Goal: Transaction & Acquisition: Purchase product/service

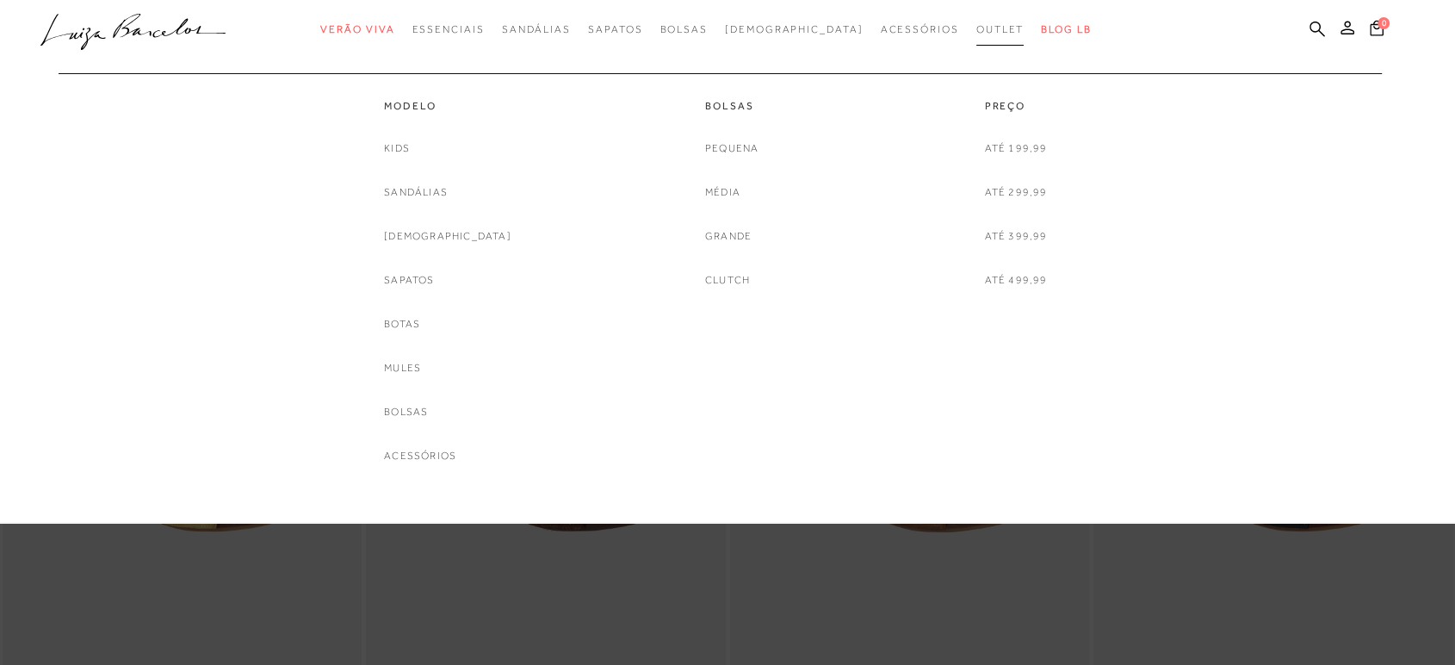
click at [976, 32] on span "Outlet" at bounding box center [1000, 29] width 48 height 12
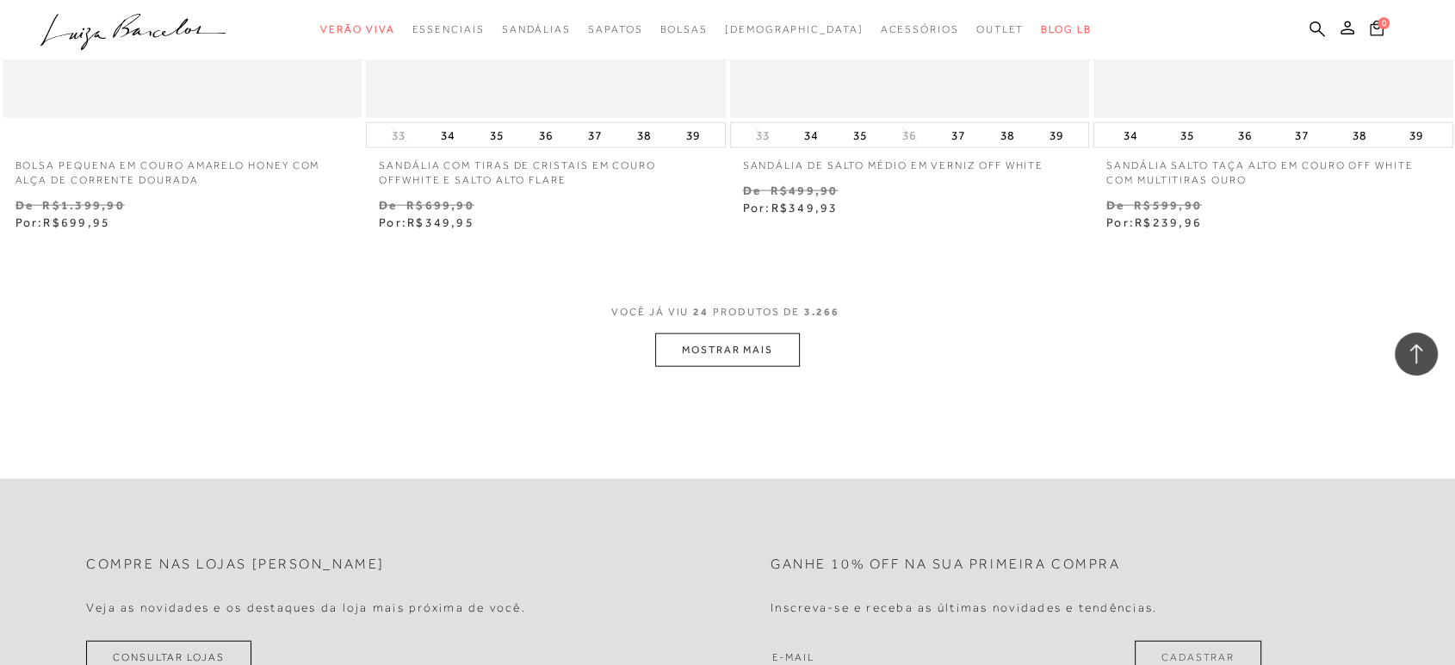
scroll to position [3922, 0]
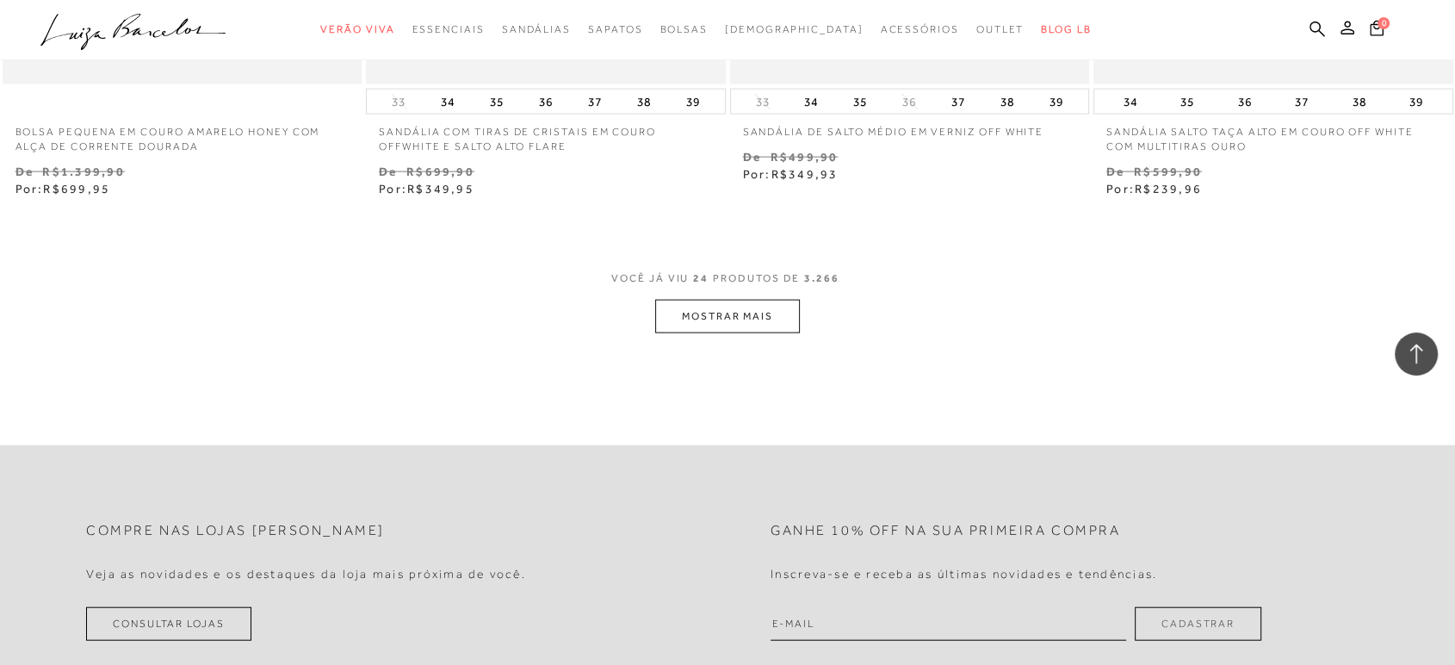
click at [749, 320] on button "MOSTRAR MAIS" at bounding box center [727, 317] width 145 height 34
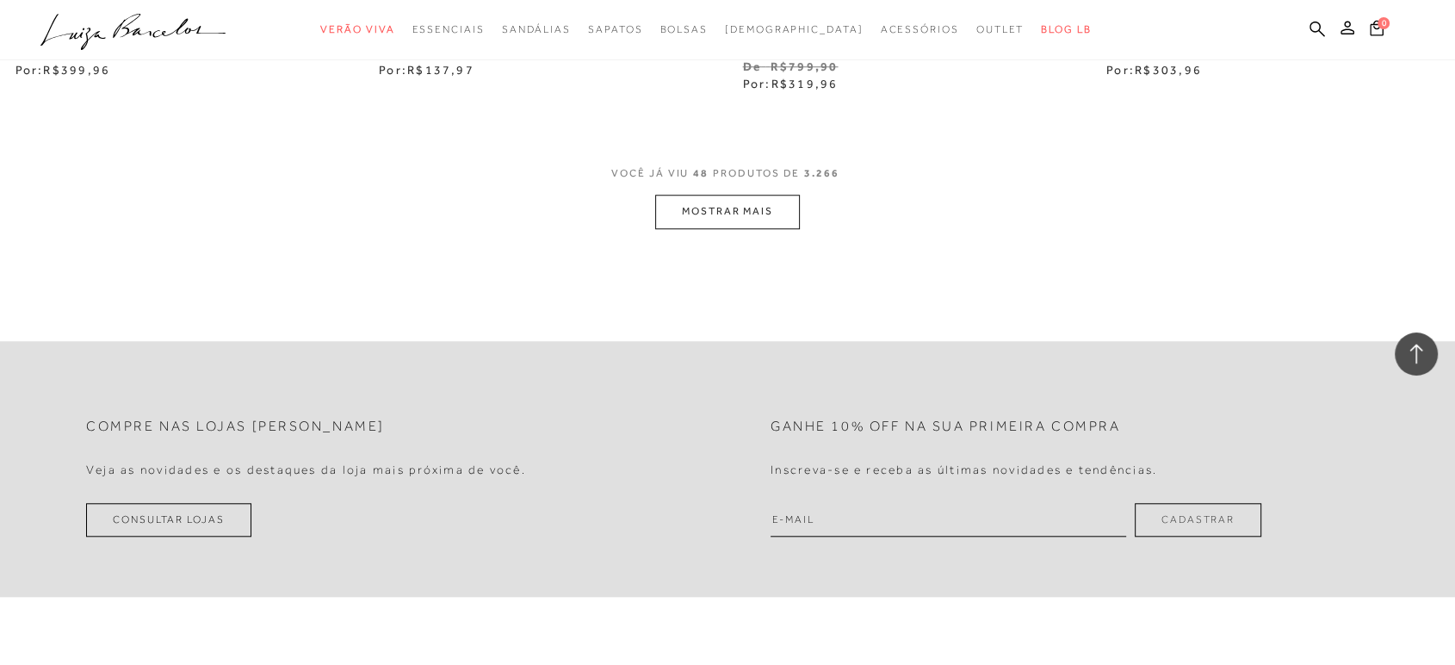
scroll to position [8036, 0]
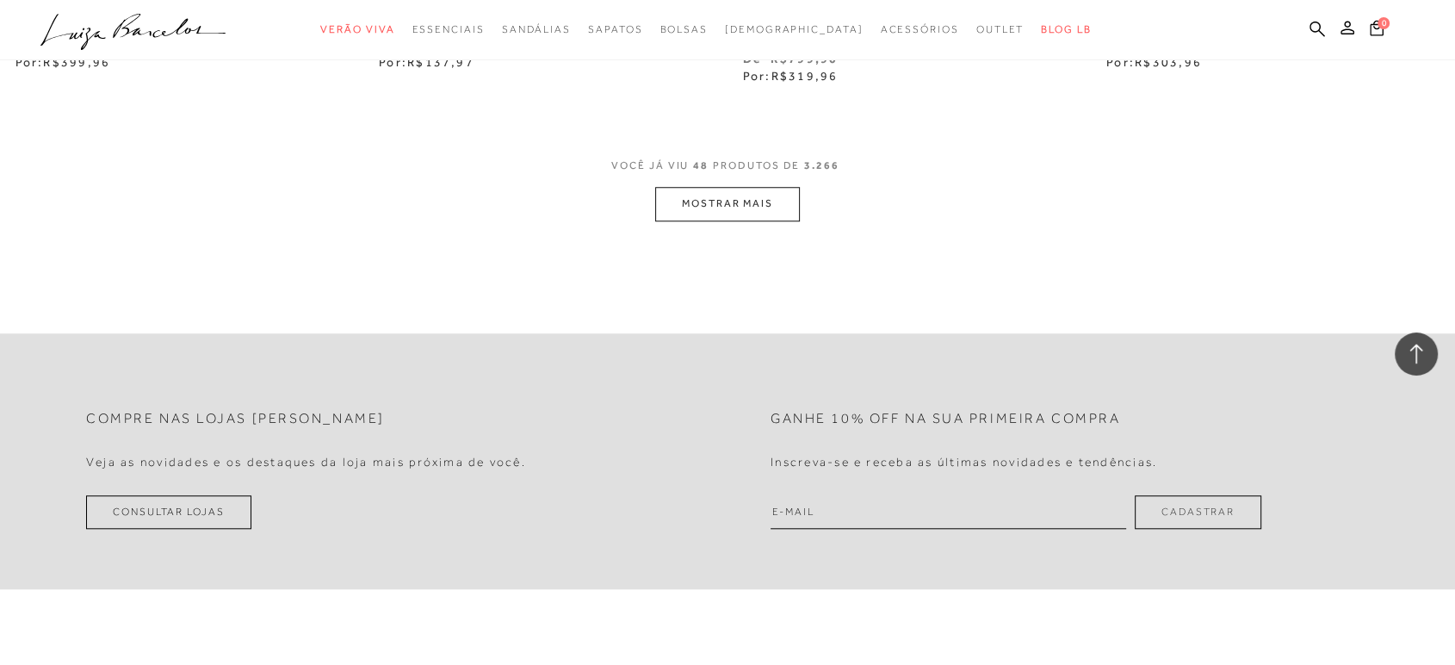
click at [762, 215] on button "MOSTRAR MAIS" at bounding box center [727, 204] width 145 height 34
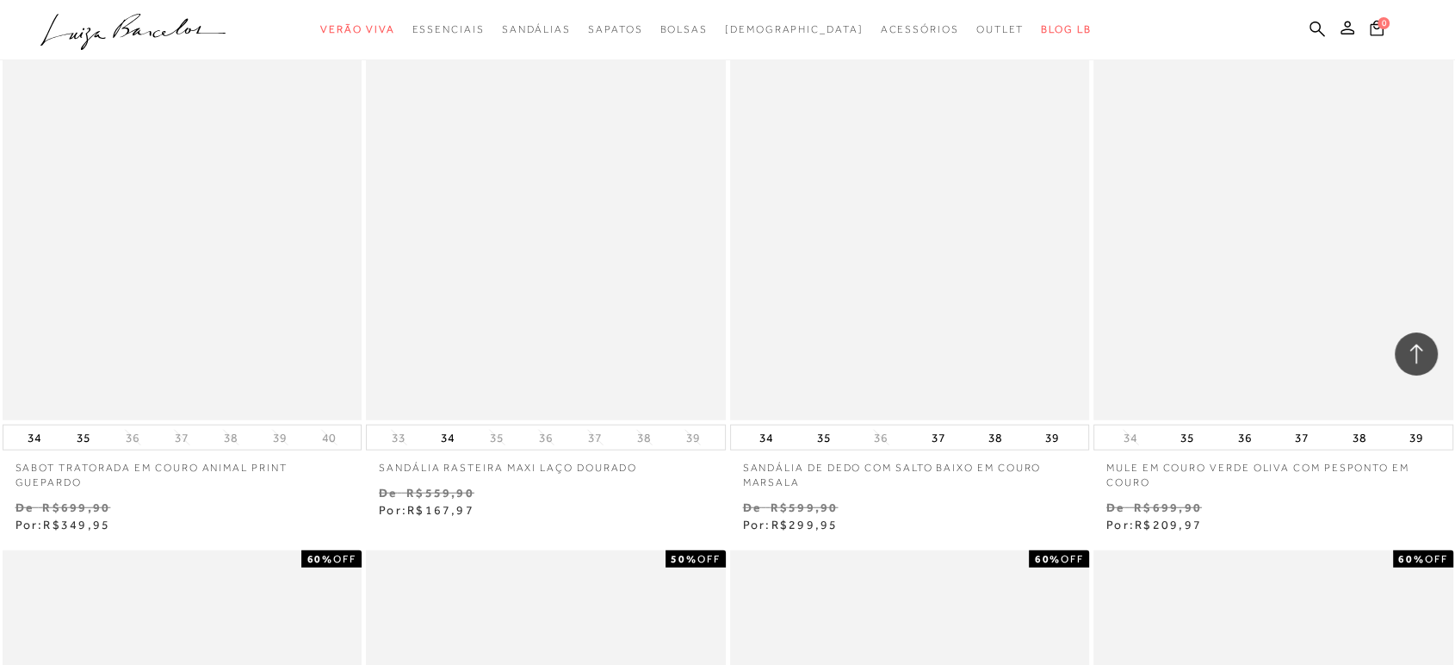
scroll to position [10618, 0]
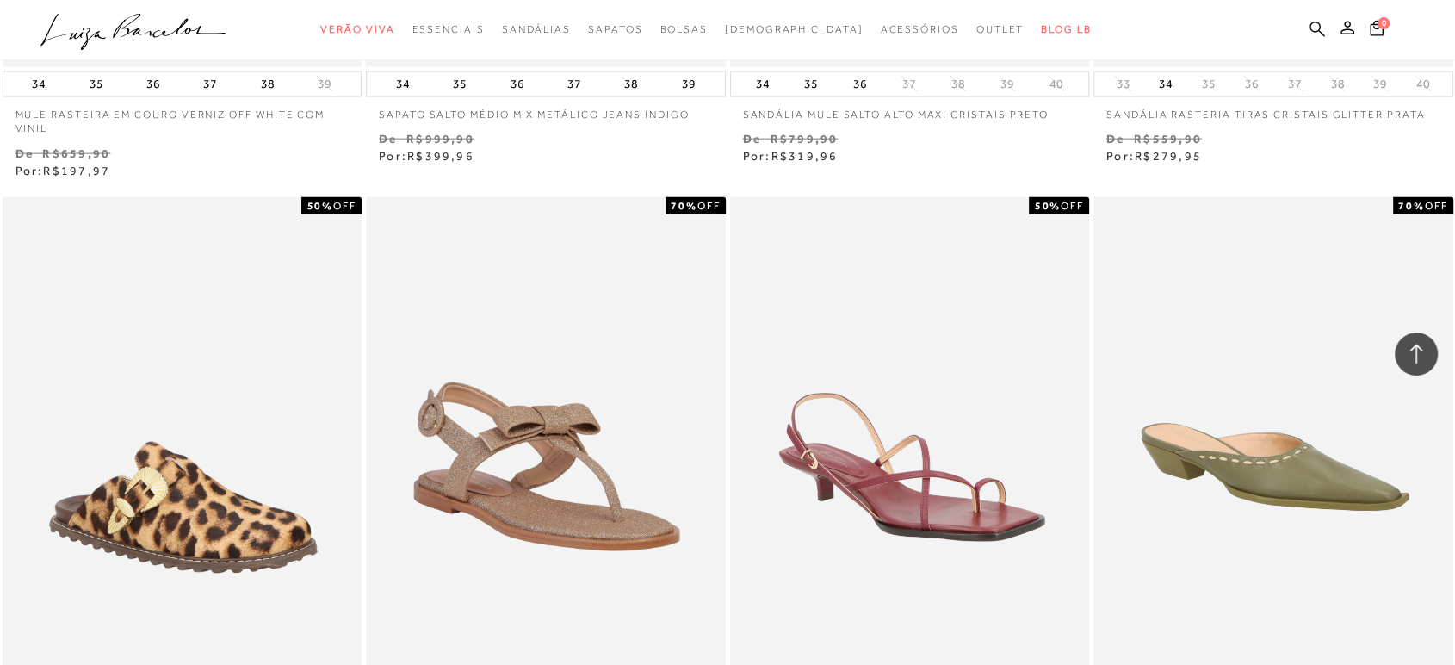
click at [1311, 28] on icon at bounding box center [1317, 29] width 15 height 16
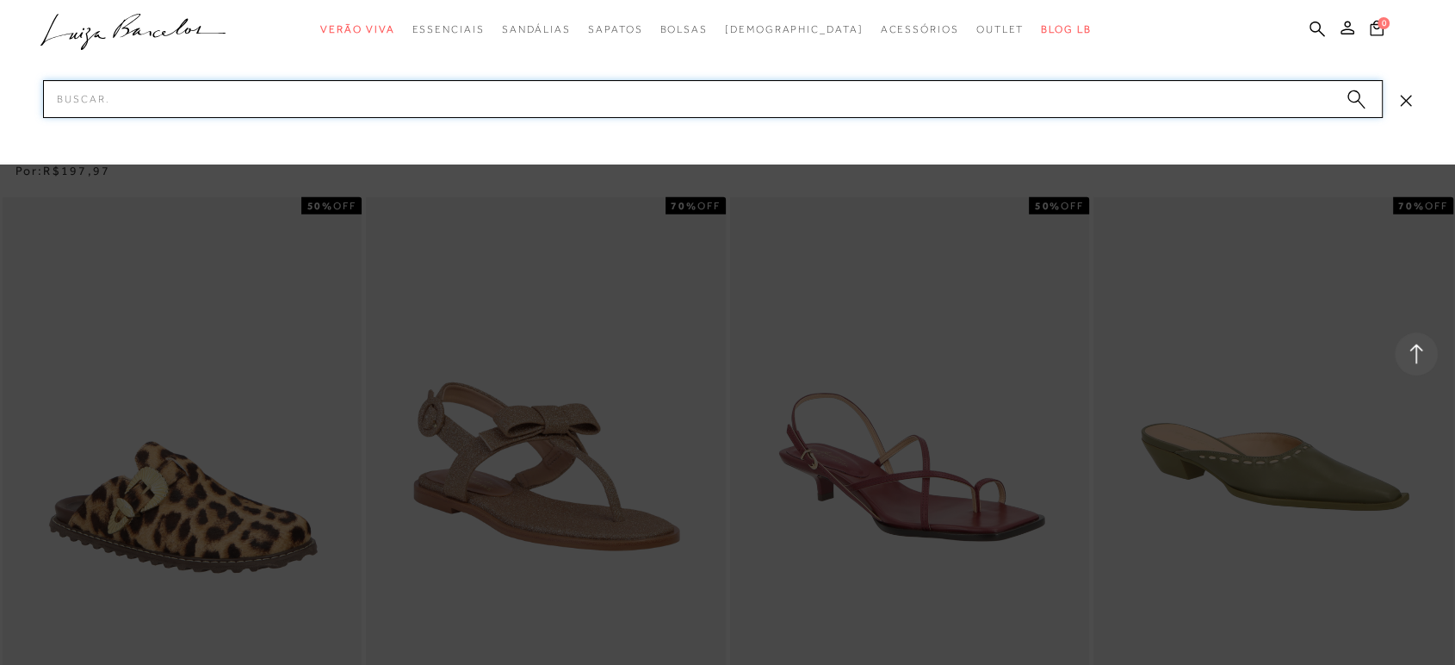
click at [1153, 94] on input "Pesquisar" at bounding box center [713, 99] width 1340 height 38
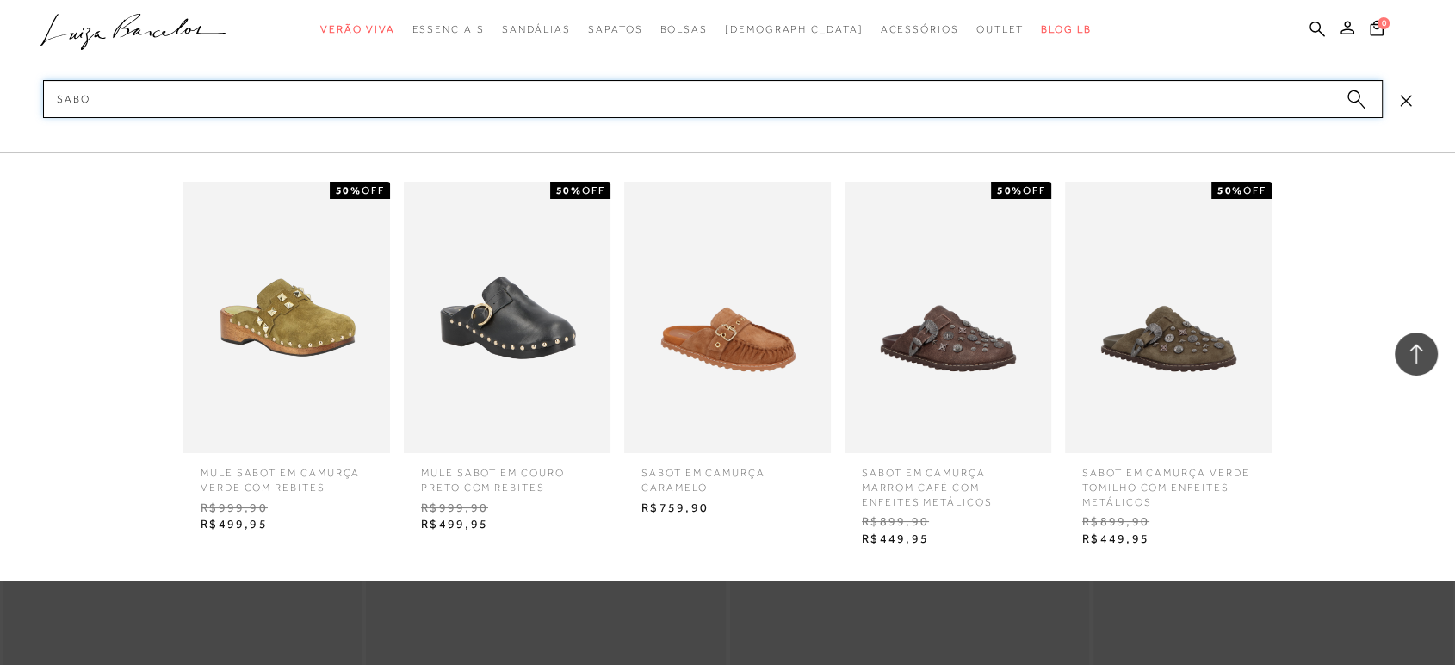
type input "SABOT"
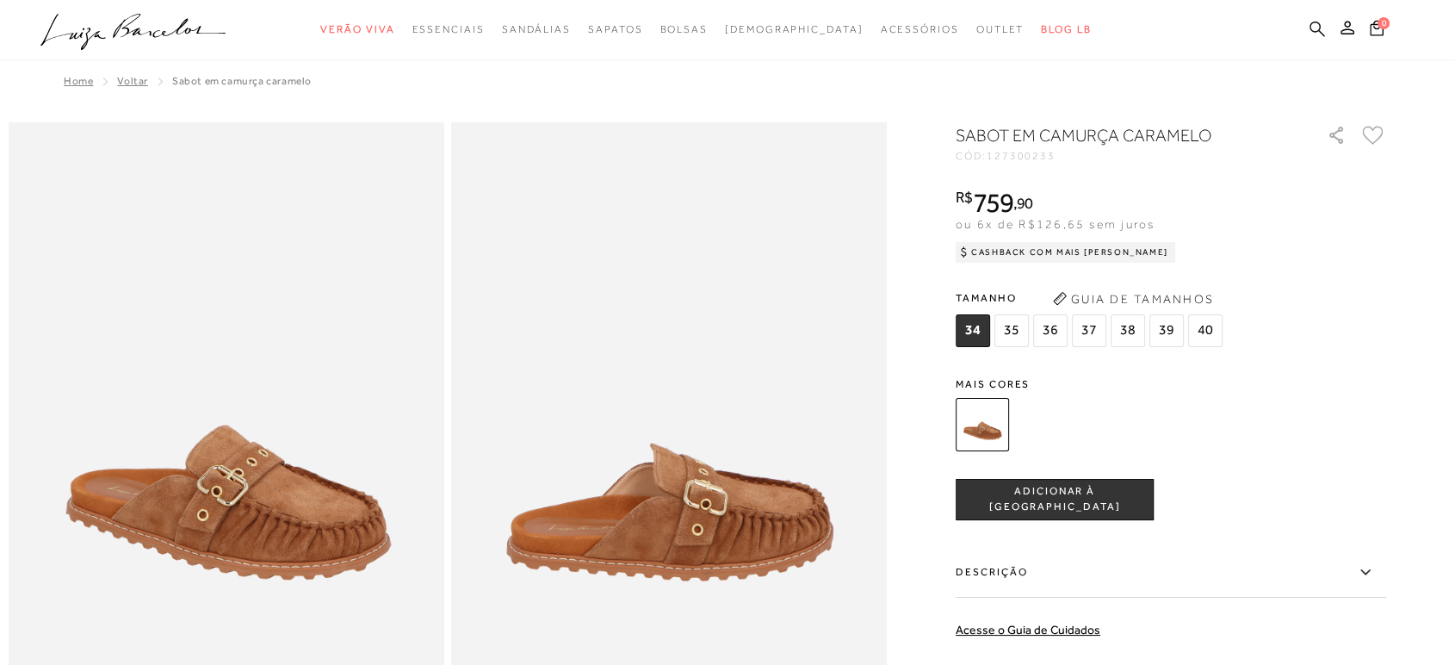
click at [1311, 28] on icon at bounding box center [1317, 28] width 15 height 15
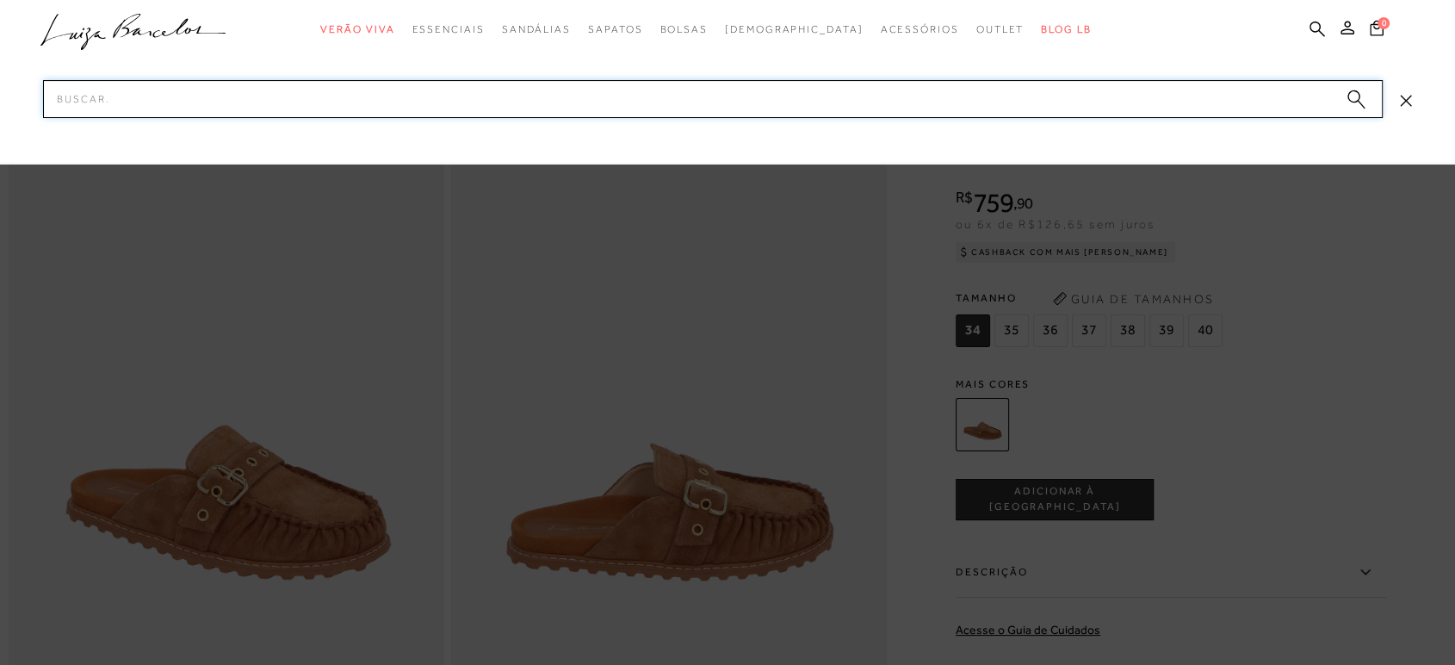
click at [234, 96] on input "Pesquisar" at bounding box center [713, 99] width 1340 height 38
type input "SABOT"
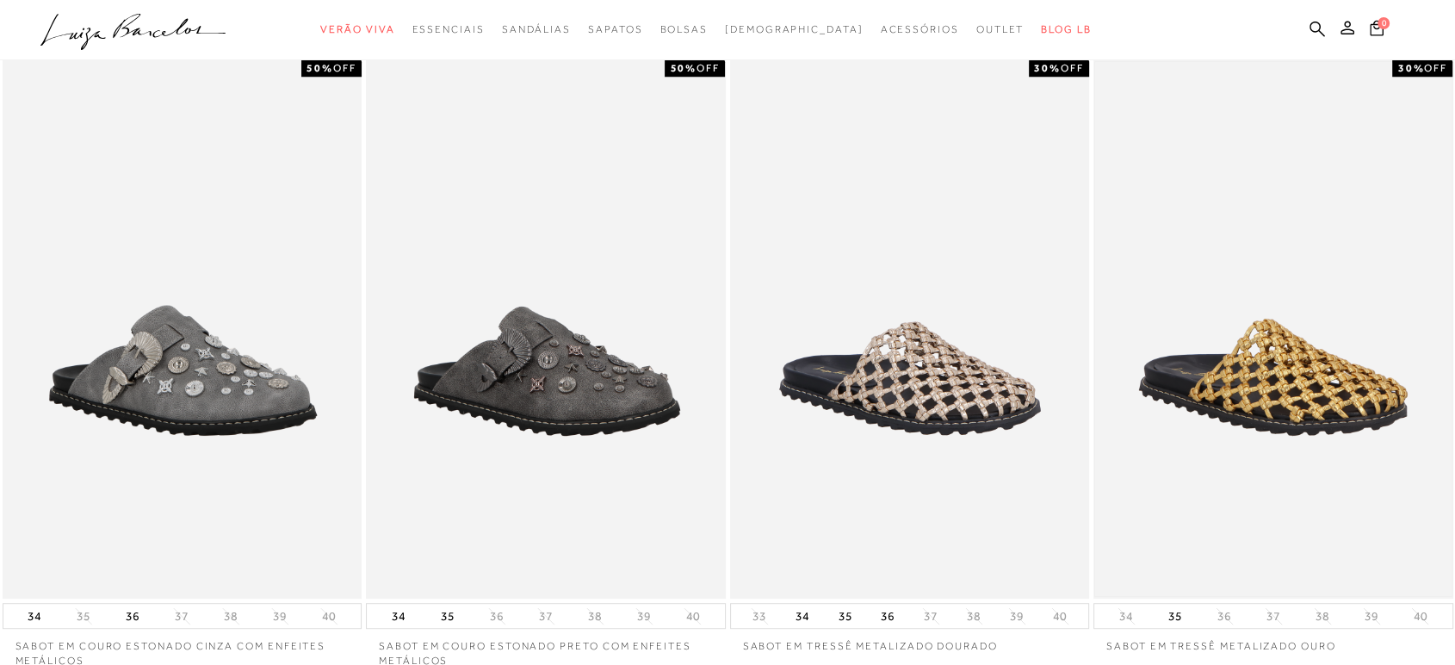
scroll to position [765, 0]
click at [1291, 302] on img at bounding box center [1273, 329] width 356 height 534
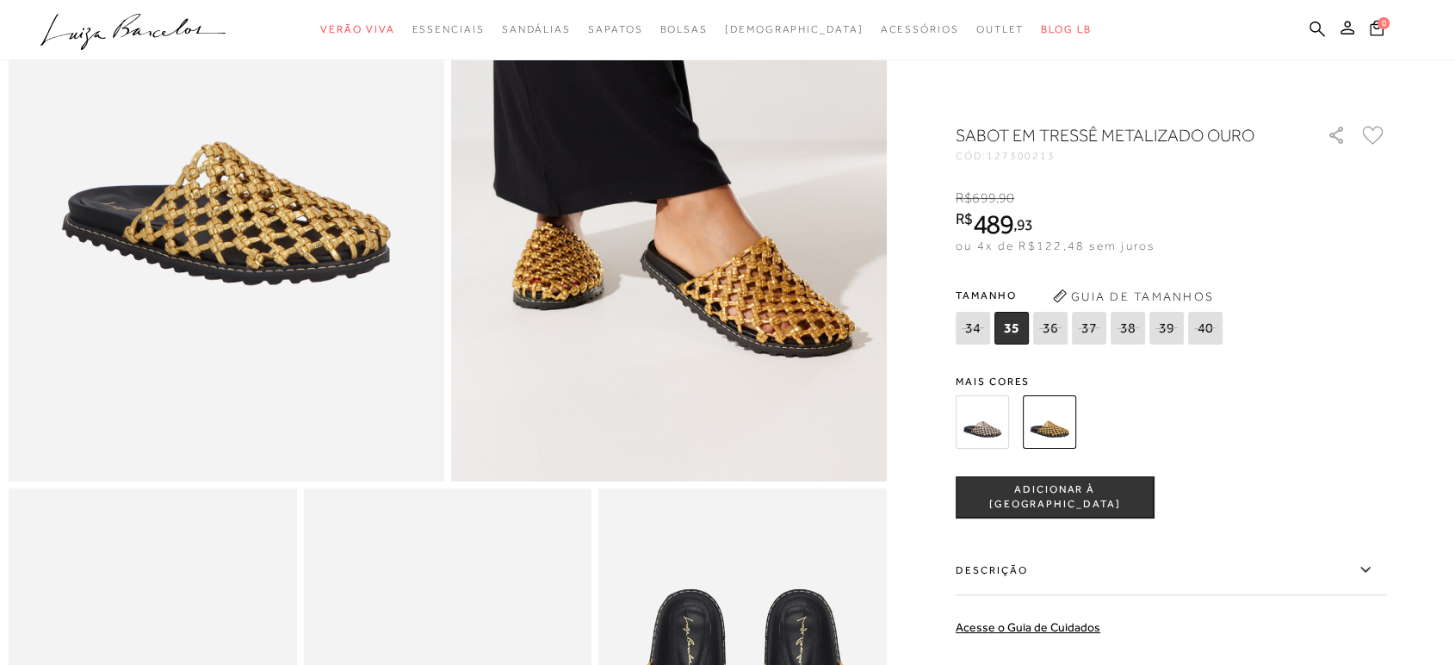
scroll to position [96, 0]
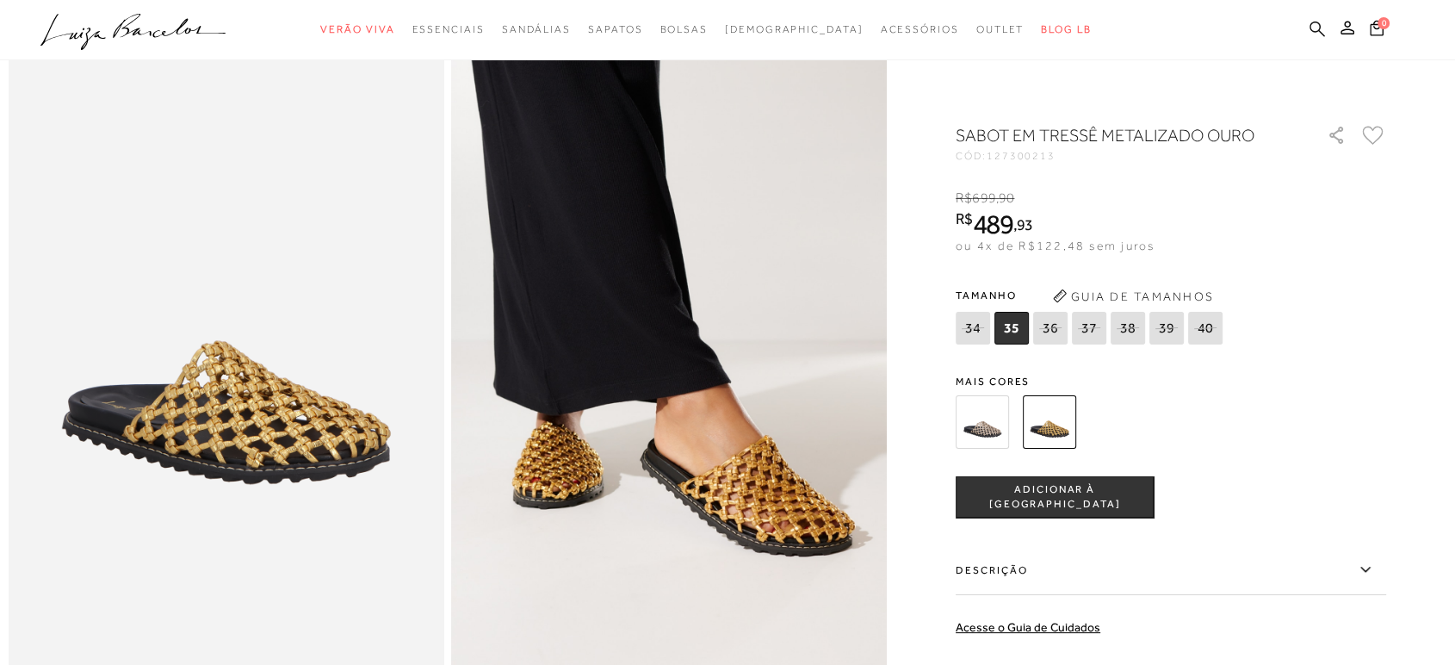
click at [1316, 29] on icon at bounding box center [1317, 29] width 15 height 16
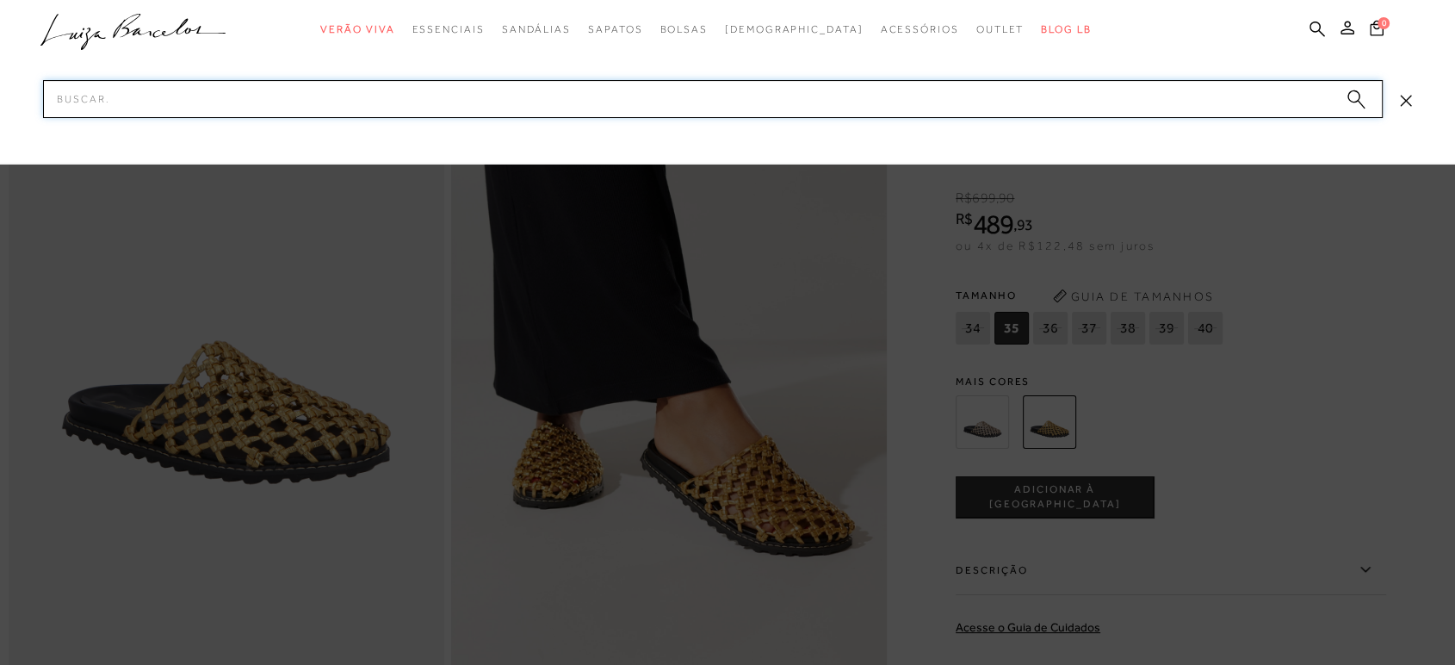
click at [495, 88] on input "Pesquisar" at bounding box center [713, 99] width 1340 height 38
type input "KIDS"
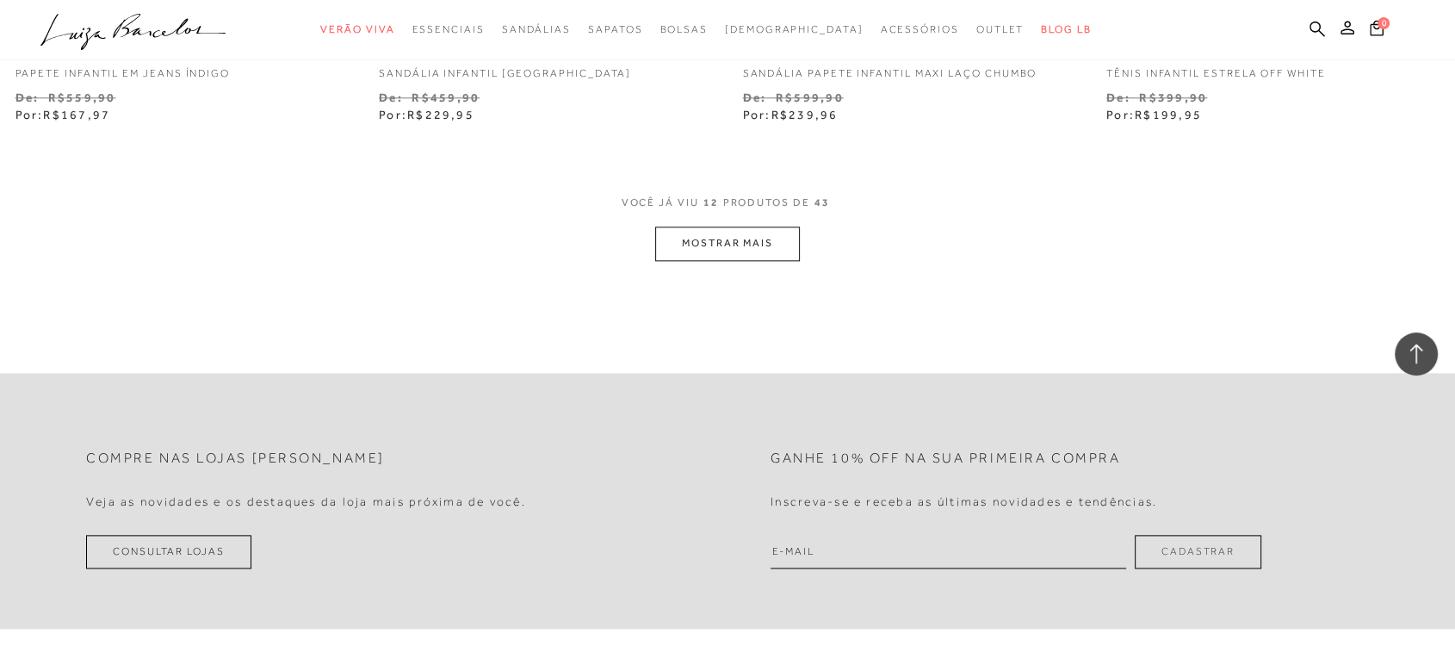
scroll to position [2009, 0]
click at [741, 232] on button "MOSTRAR MAIS" at bounding box center [727, 242] width 145 height 34
click at [759, 225] on button "MOSTRAR MAIS" at bounding box center [727, 242] width 145 height 34
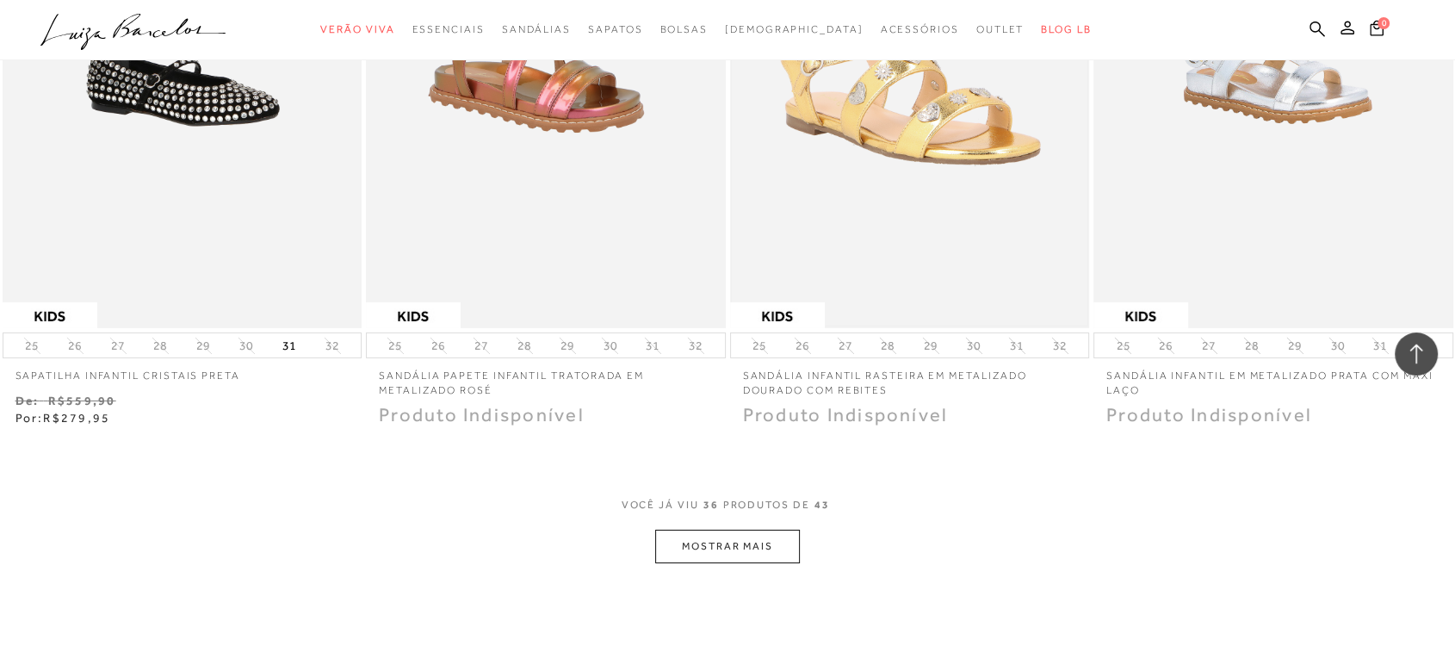
scroll to position [5739, 0]
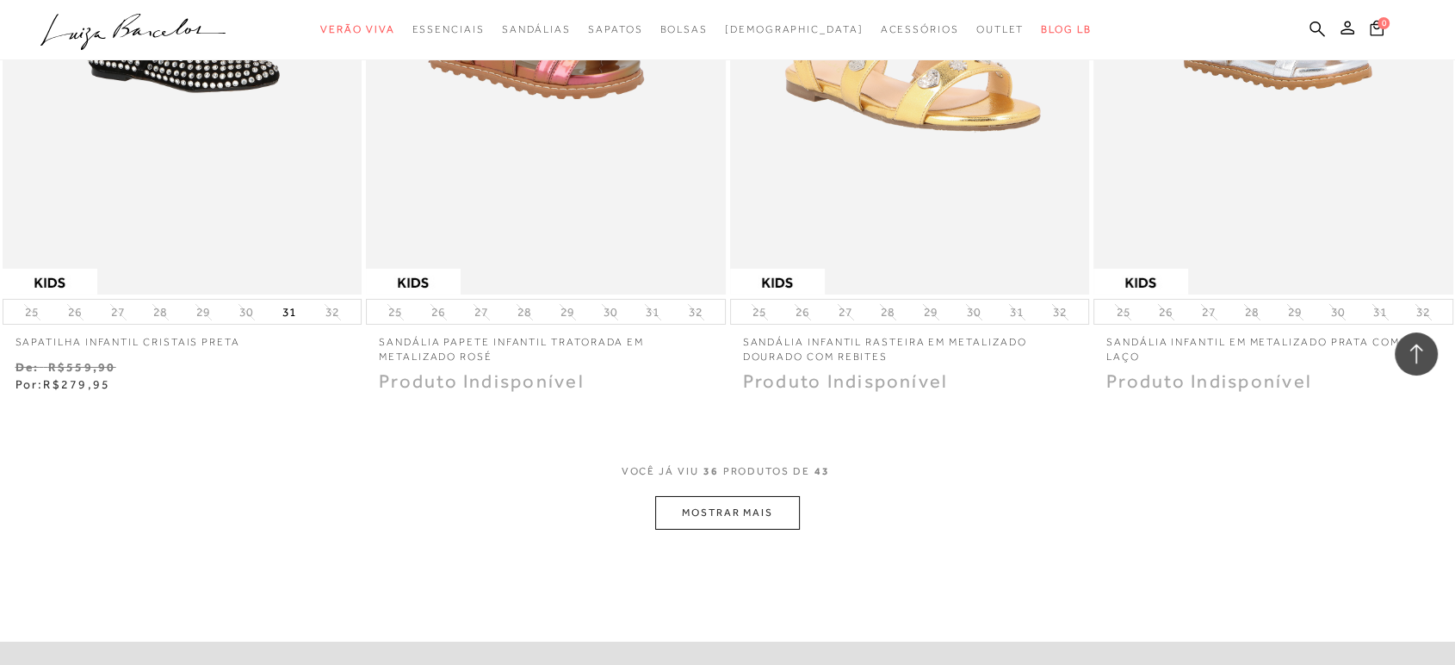
click at [734, 496] on button "MOSTRAR MAIS" at bounding box center [727, 513] width 145 height 34
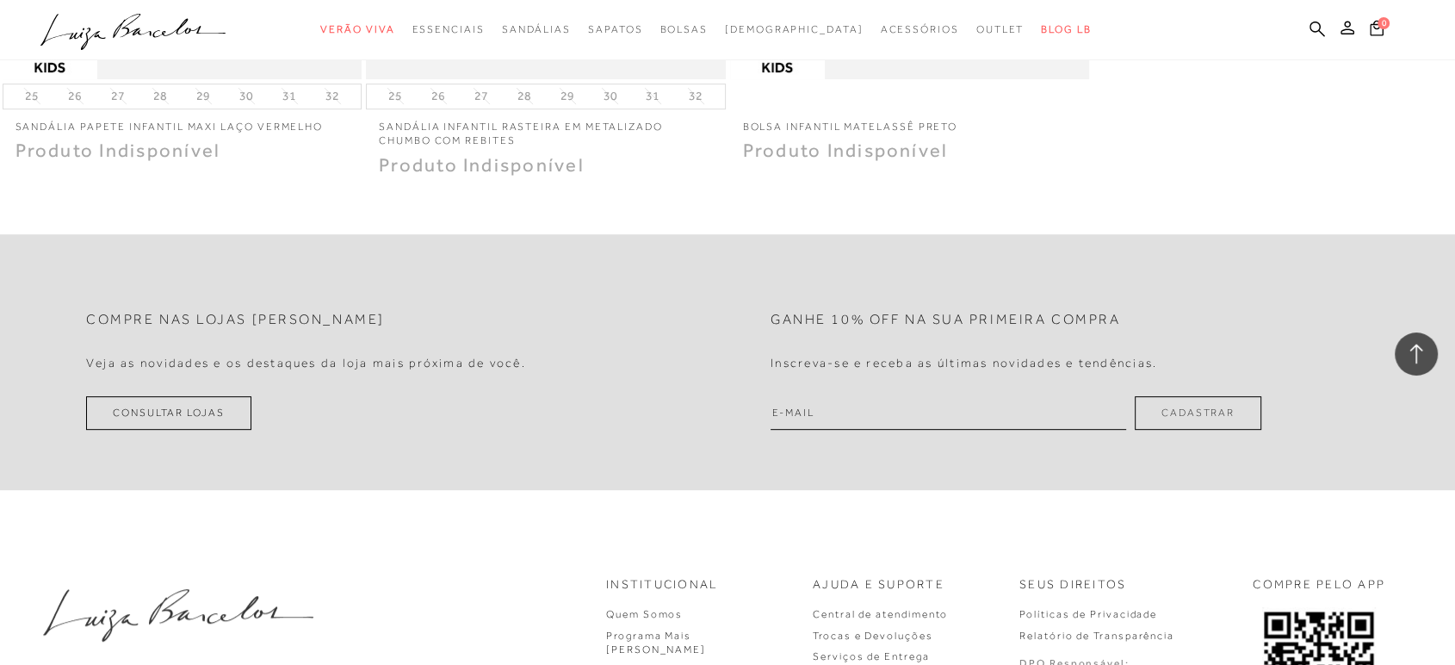
scroll to position [7270, 0]
